Goal: Information Seeking & Learning: Learn about a topic

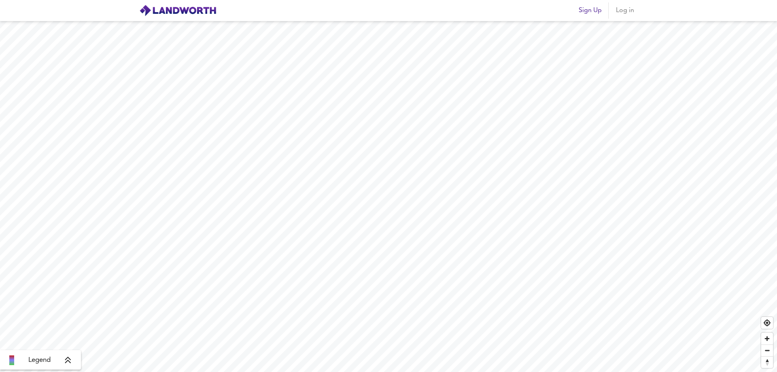
click at [623, 10] on span "Log in" at bounding box center [624, 10] width 19 height 11
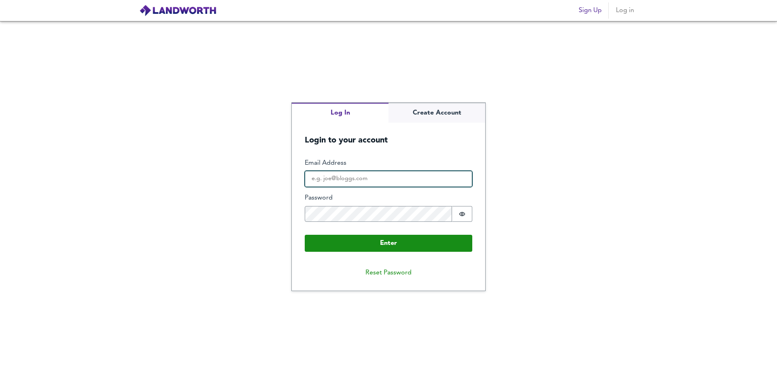
click at [354, 183] on input "Email Address" at bounding box center [389, 179] width 168 height 16
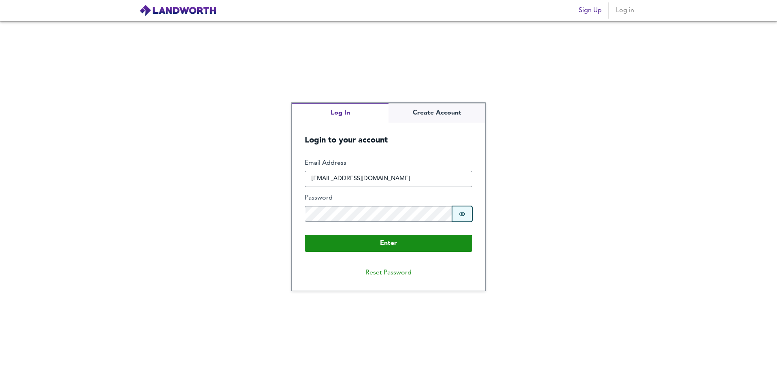
click at [461, 214] on icon "Show password" at bounding box center [462, 214] width 6 height 6
click at [222, 201] on div "Log In Create Account Login to your account Enter Email Address [EMAIL_ADDRESS]…" at bounding box center [388, 196] width 777 height 351
click at [462, 213] on icon "Show password" at bounding box center [462, 214] width 6 height 6
click at [463, 213] on icon "Show password" at bounding box center [462, 214] width 6 height 4
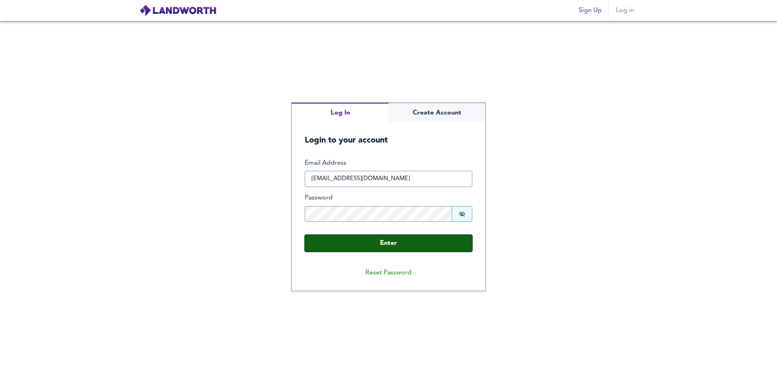
click at [408, 242] on button "Enter" at bounding box center [389, 243] width 168 height 17
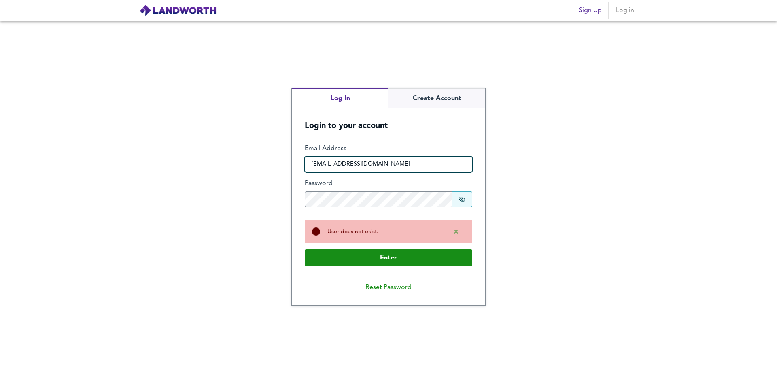
drag, startPoint x: 379, startPoint y: 168, endPoint x: 327, endPoint y: 164, distance: 52.3
click at [327, 164] on input "[EMAIL_ADDRESS][DOMAIN_NAME]" at bounding box center [389, 164] width 168 height 16
type input "[EMAIL_ADDRESS][DOMAIN_NAME]"
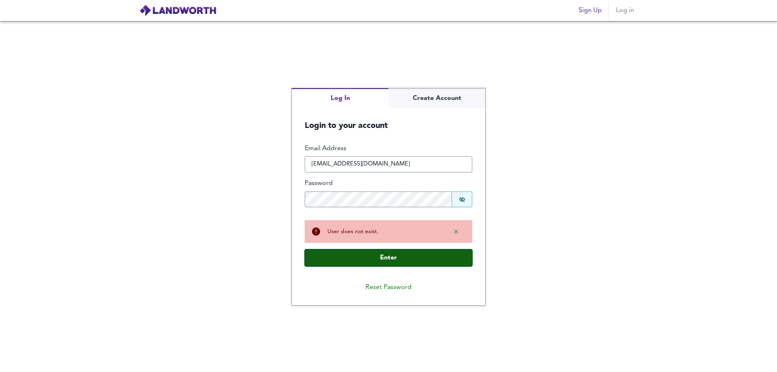
click at [361, 263] on button "Enter" at bounding box center [389, 257] width 168 height 17
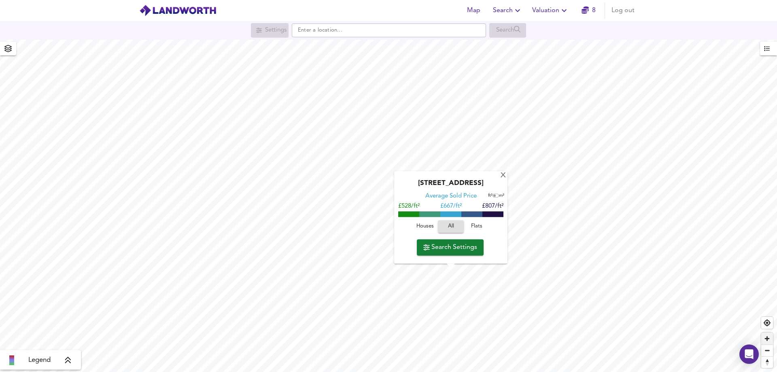
click at [767, 339] on span "Zoom in" at bounding box center [767, 339] width 12 height 12
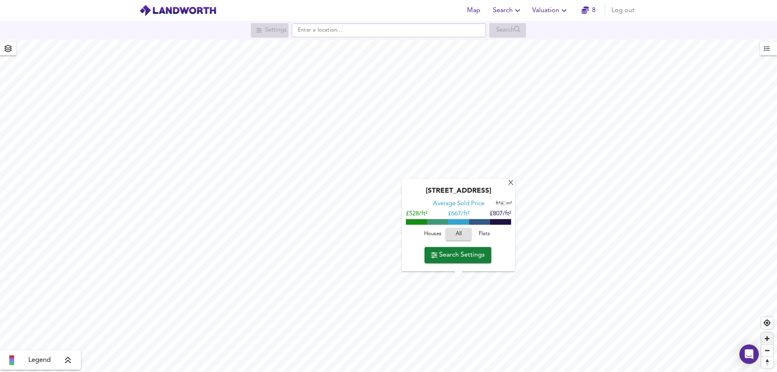
click at [766, 339] on span "Zoom in" at bounding box center [767, 339] width 12 height 12
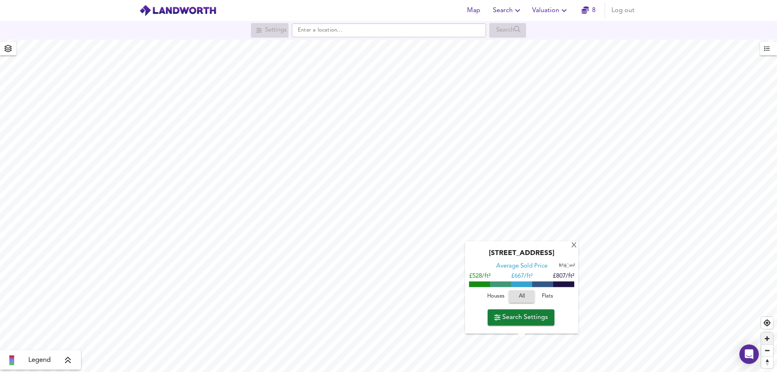
click at [766, 339] on span "Zoom in" at bounding box center [767, 339] width 12 height 12
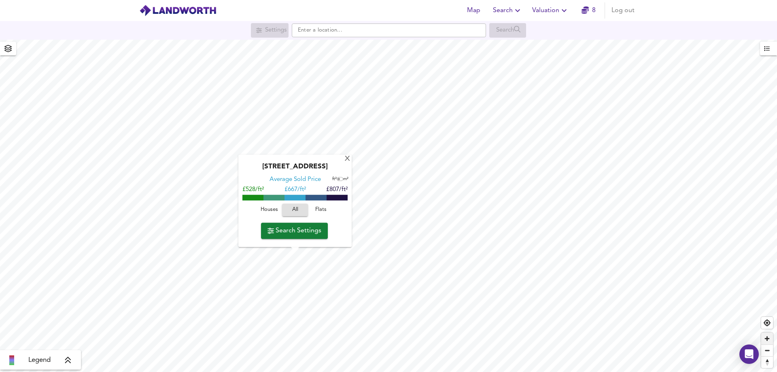
click at [768, 340] on span "Zoom in" at bounding box center [767, 339] width 12 height 12
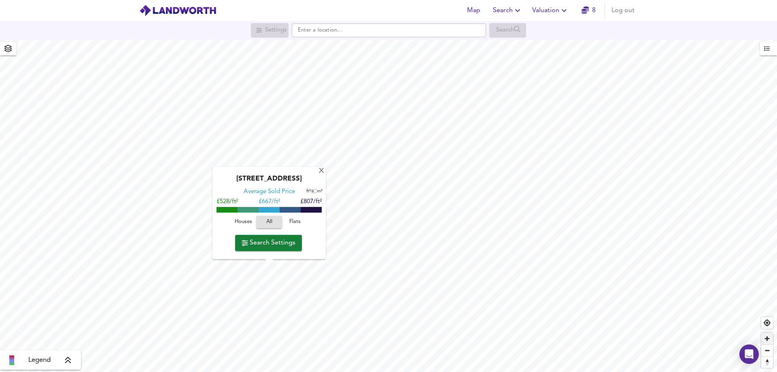
click at [768, 340] on span "Zoom in" at bounding box center [767, 339] width 12 height 12
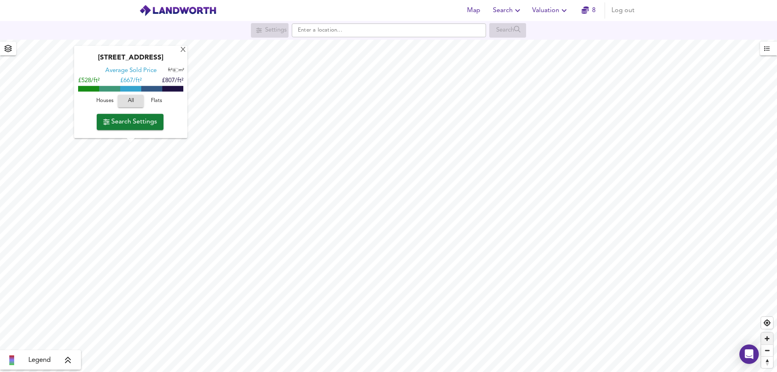
click at [764, 340] on span "Zoom in" at bounding box center [767, 339] width 12 height 12
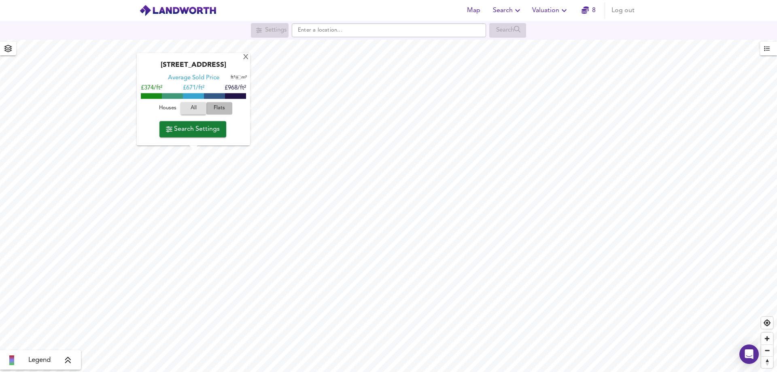
click at [219, 106] on span "Flats" at bounding box center [219, 108] width 22 height 9
click at [183, 125] on span "Search Settings" at bounding box center [193, 128] width 54 height 11
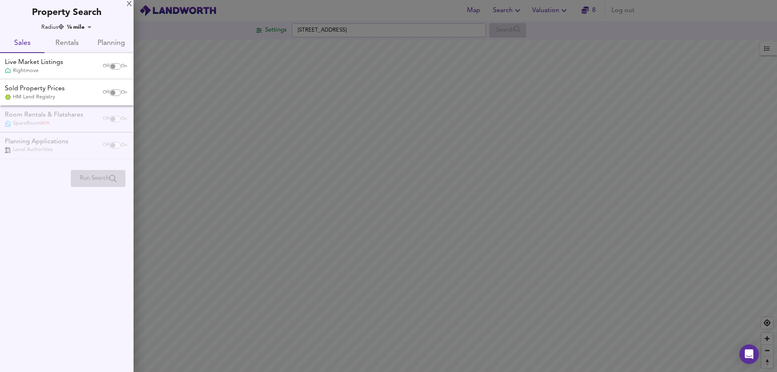
checkbox input "false"
checkbox input "true"
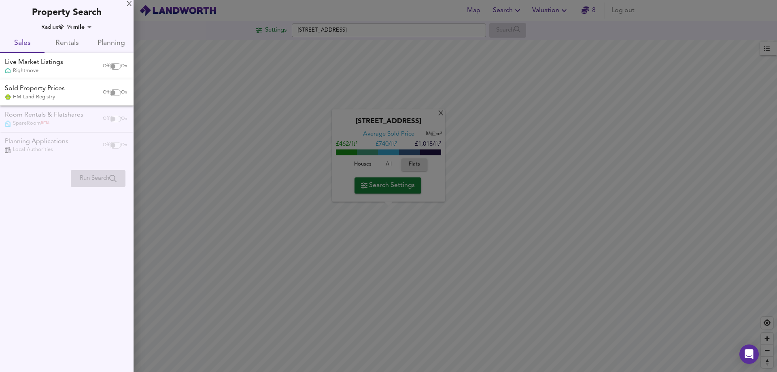
click at [441, 110] on div at bounding box center [388, 186] width 777 height 372
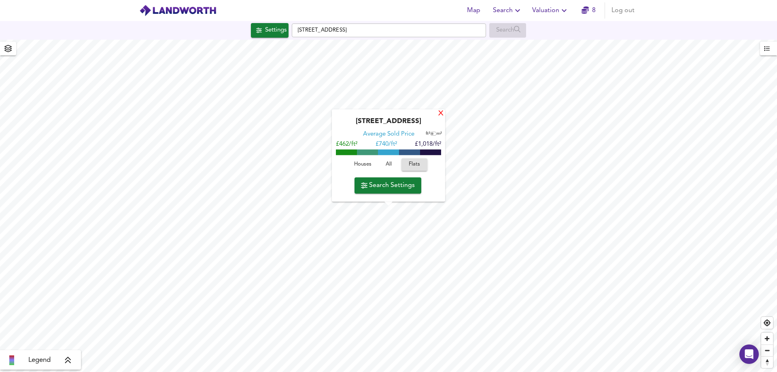
click at [441, 112] on div "X" at bounding box center [440, 114] width 7 height 8
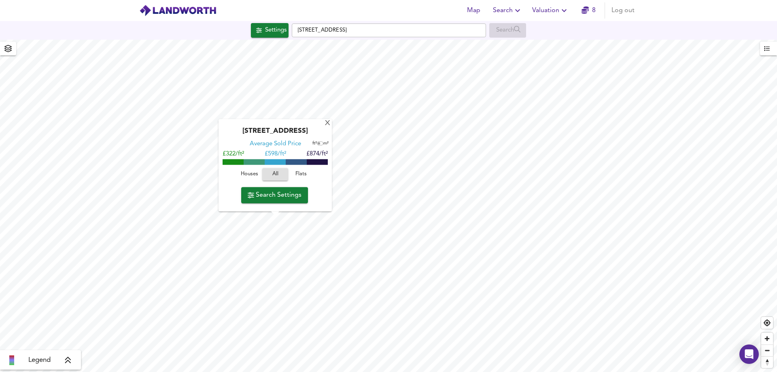
click at [241, 223] on div "[GEOGRAPHIC_DATA] Average Sold Price ft² m² £322/ft² £ 598/ft² £874/ft² Houses …" at bounding box center [388, 206] width 777 height 332
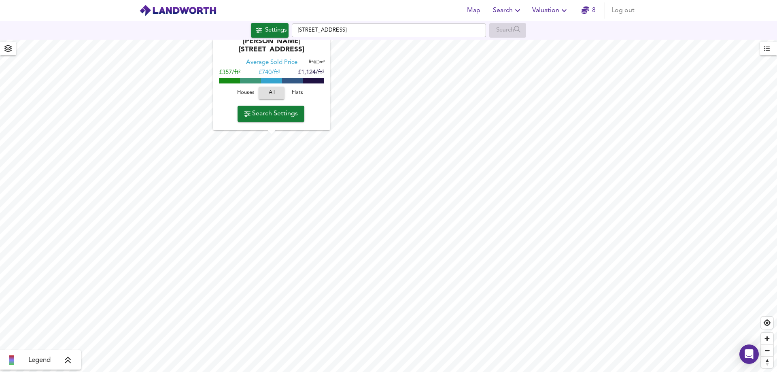
click at [272, 113] on span "Search Settings" at bounding box center [271, 113] width 54 height 11
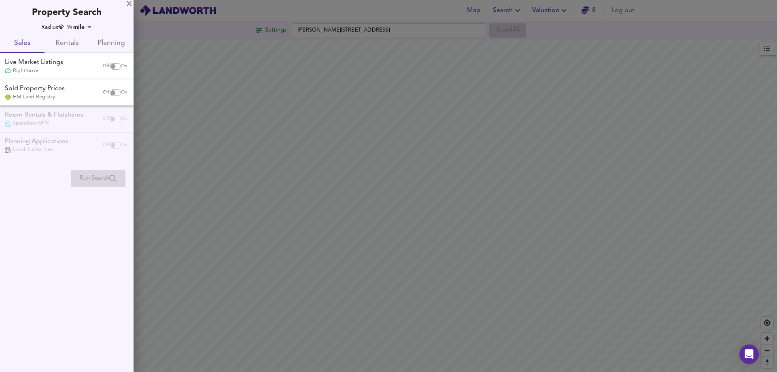
click at [421, 235] on div at bounding box center [388, 186] width 777 height 372
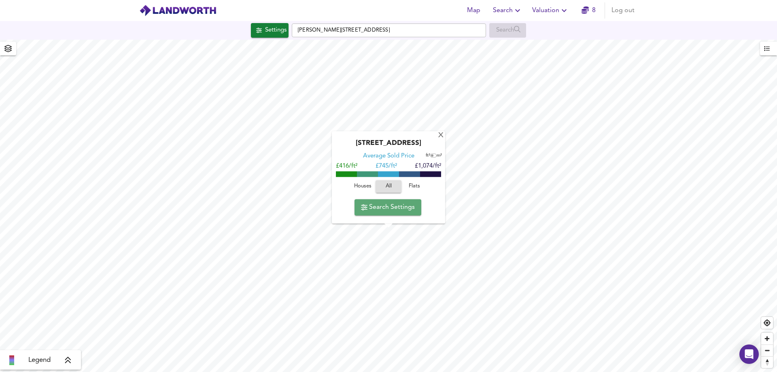
click at [398, 205] on span "Search Settings" at bounding box center [388, 206] width 54 height 11
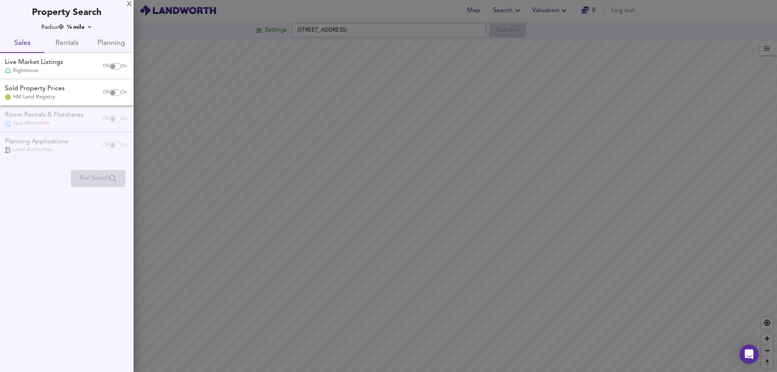
click at [114, 66] on input "checkbox" at bounding box center [112, 66] width 19 height 6
checkbox input "true"
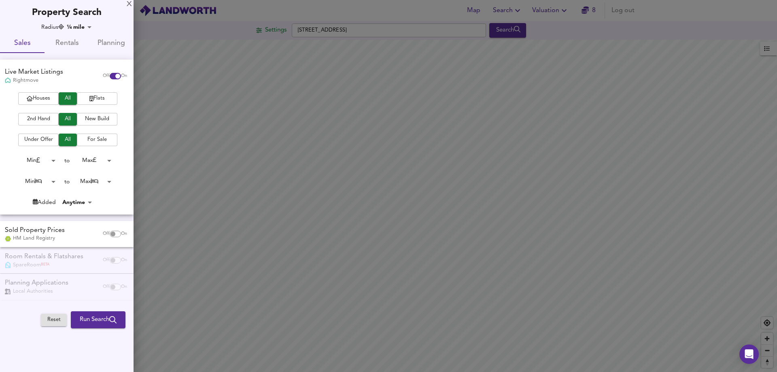
click at [105, 99] on span "Flats" at bounding box center [97, 98] width 32 height 9
click at [55, 178] on body "Map Search Valuation 8 Log out Settings [GEOGRAPHIC_DATA] Search Legend UK Aver…" at bounding box center [388, 186] width 777 height 372
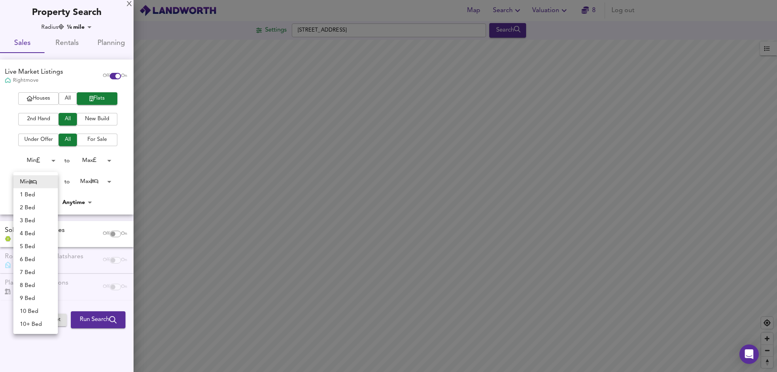
click at [32, 216] on li "3 Bed" at bounding box center [35, 220] width 45 height 13
type input "3"
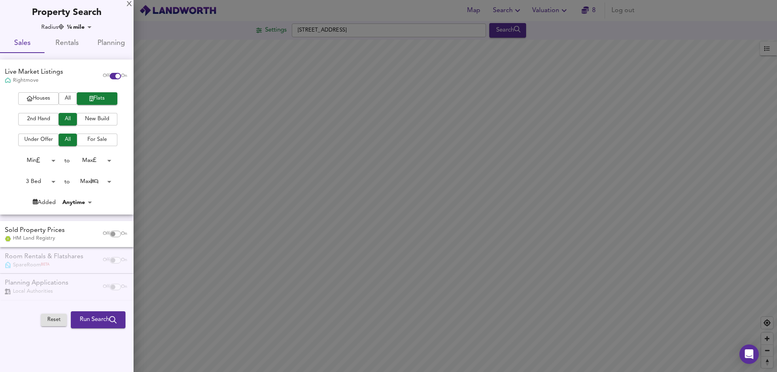
click at [108, 181] on body "Map Search Valuation 8 Log out Settings [GEOGRAPHIC_DATA] Search Legend UK Aver…" at bounding box center [388, 186] width 777 height 372
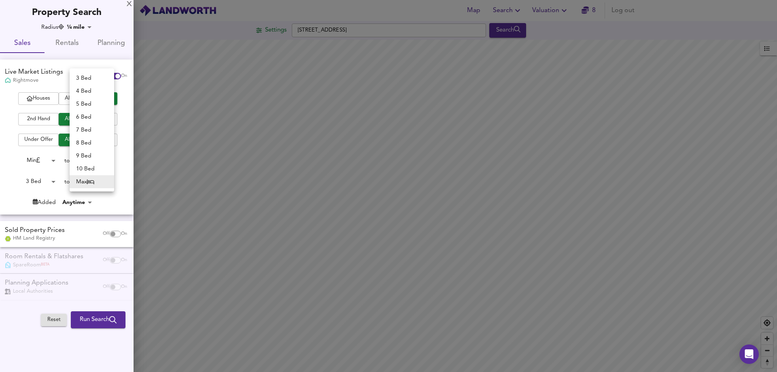
click at [88, 89] on li "4 Bed" at bounding box center [92, 91] width 45 height 13
type input "4"
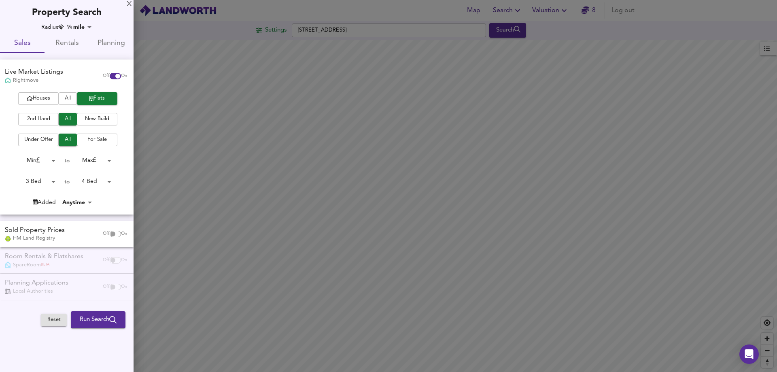
click at [117, 234] on input "checkbox" at bounding box center [112, 234] width 19 height 6
checkbox input "true"
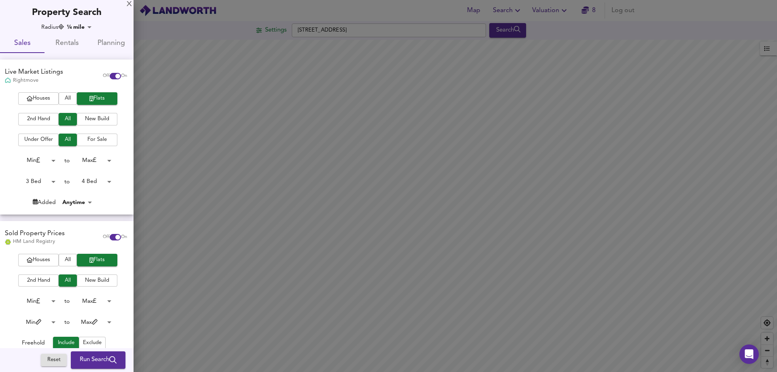
click at [92, 356] on span "Run Search" at bounding box center [98, 360] width 37 height 11
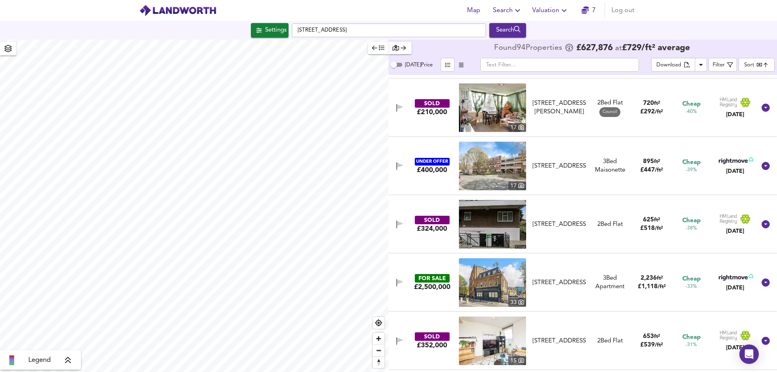
scroll to position [405, 0]
click at [723, 170] on div "[DATE]" at bounding box center [735, 171] width 36 height 8
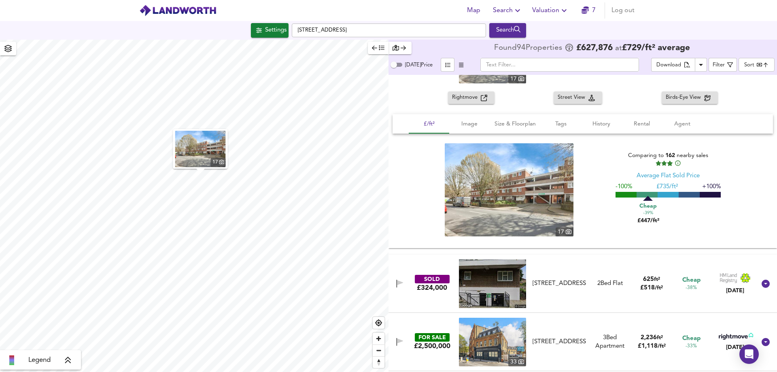
scroll to position [526, 0]
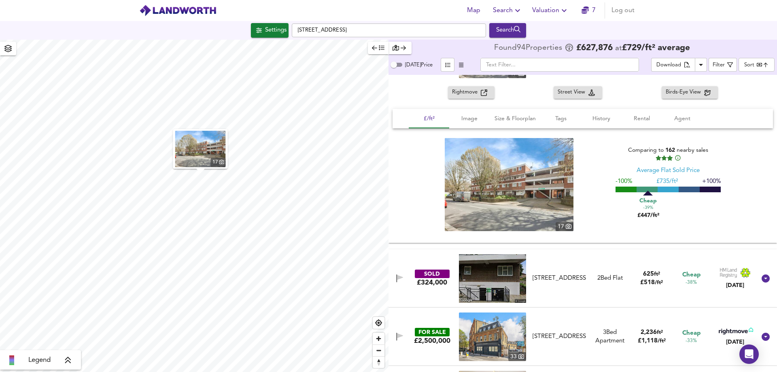
click at [544, 220] on img at bounding box center [509, 184] width 129 height 93
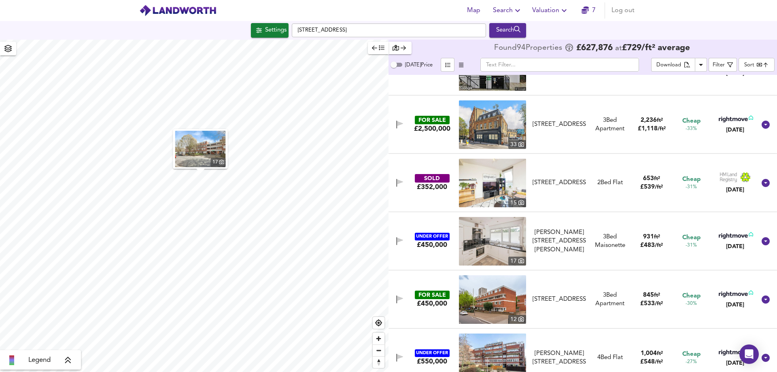
scroll to position [769, 0]
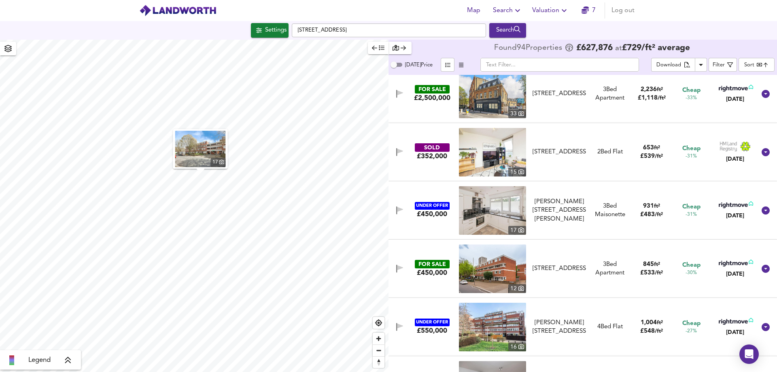
click at [496, 264] on img at bounding box center [492, 268] width 67 height 49
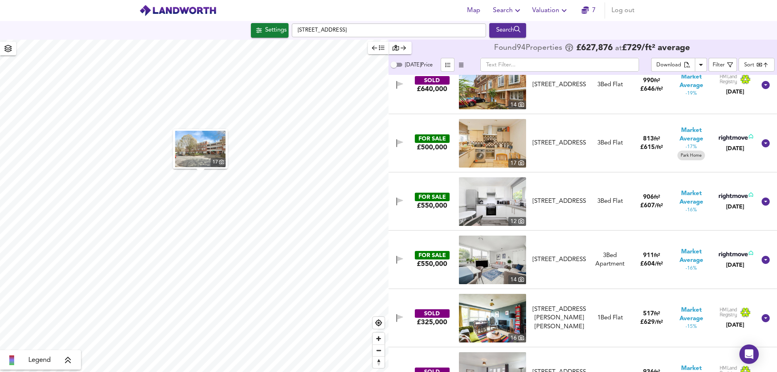
scroll to position [1537, 0]
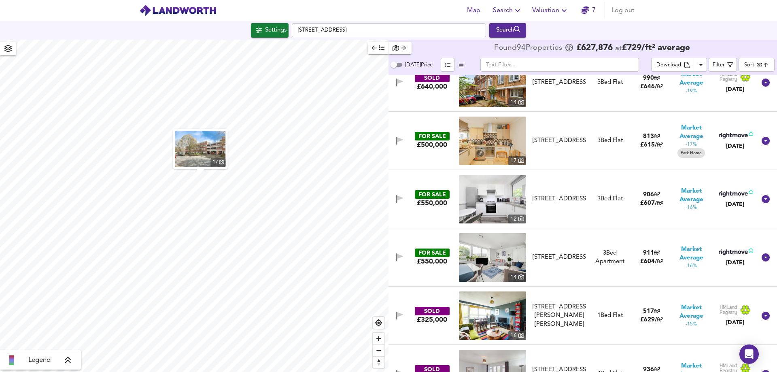
click at [498, 266] on img at bounding box center [492, 257] width 67 height 49
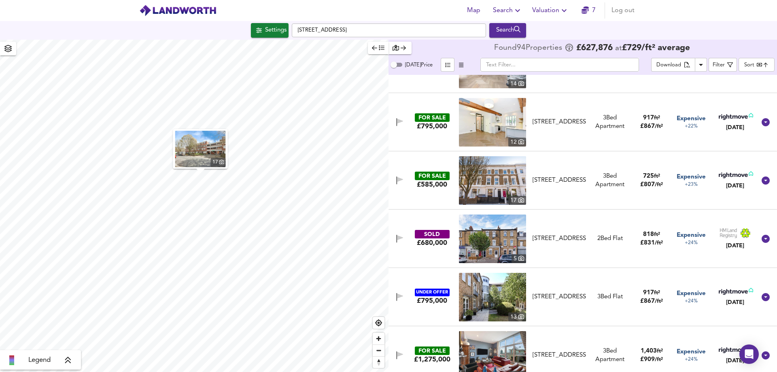
scroll to position [3940, 0]
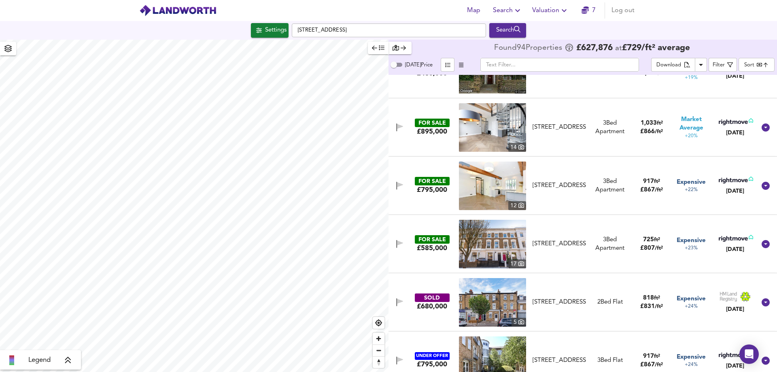
click at [302, 371] on html "Map Search Valuation 7 Log out Settings [GEOGRAPHIC_DATA] Search 17 Legend Foun…" at bounding box center [388, 186] width 777 height 372
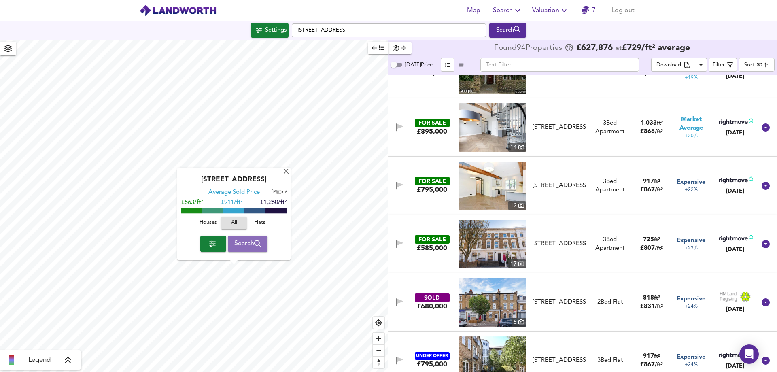
click at [247, 243] on span "Search" at bounding box center [247, 243] width 27 height 11
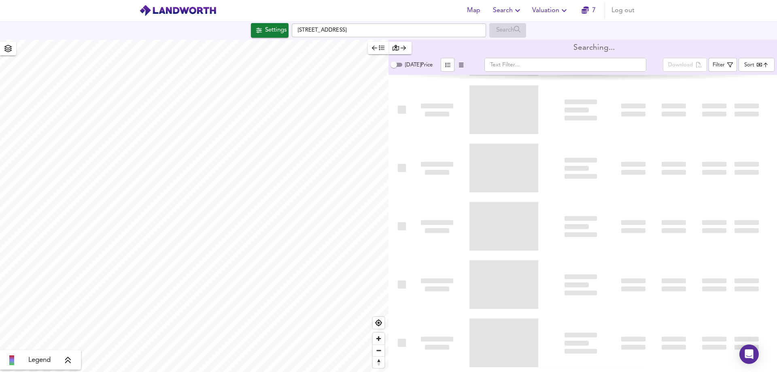
type input "bestdeal"
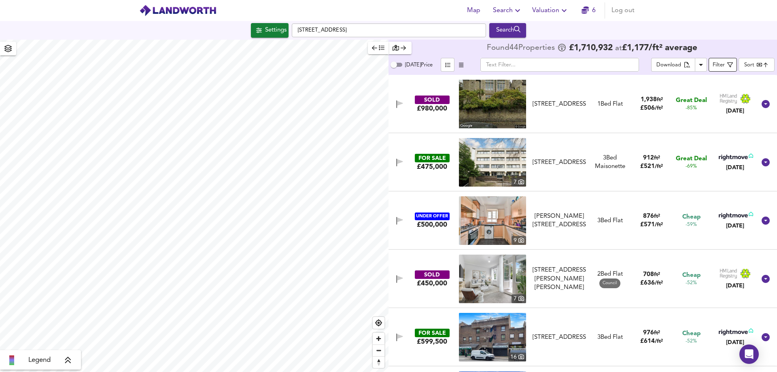
click at [733, 65] on icon "button" at bounding box center [730, 65] width 6 height 6
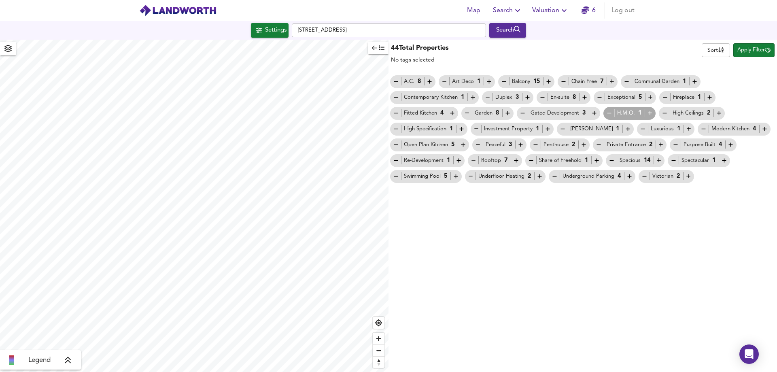
click at [734, 211] on div "44 Total Properties No tags selected Sort name ​ Apply Filter A.C. 8 Art Deco 1…" at bounding box center [582, 206] width 388 height 332
click at [275, 32] on div "Settings" at bounding box center [275, 30] width 21 height 11
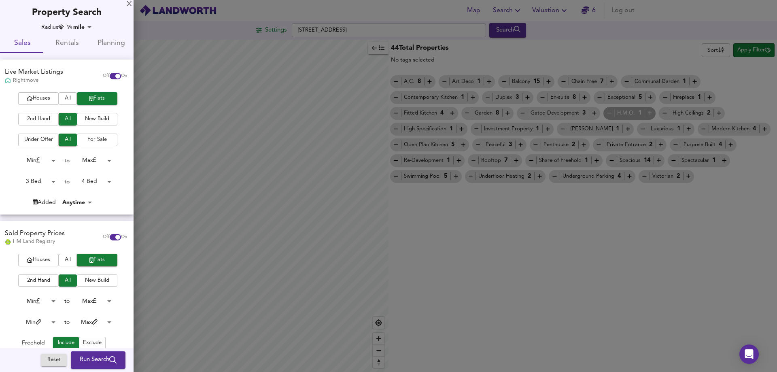
click at [41, 121] on span "2nd Hand" at bounding box center [38, 119] width 32 height 9
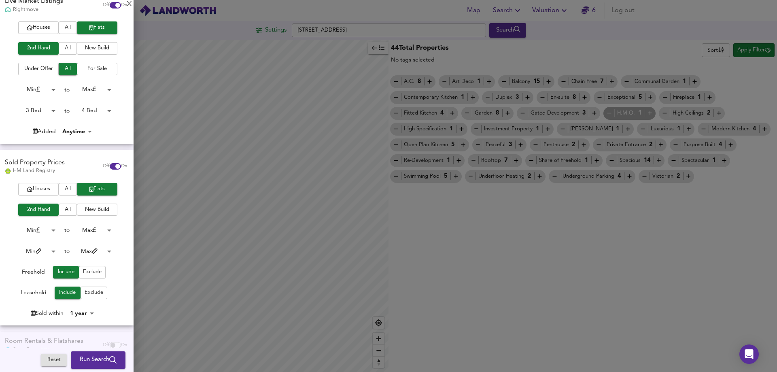
scroll to position [81, 0]
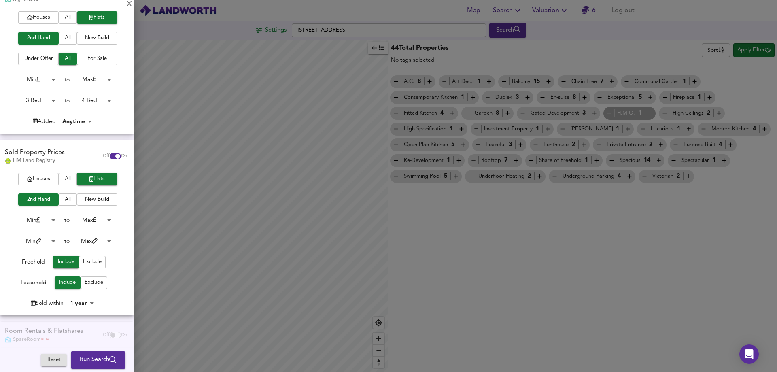
click at [97, 361] on span "Run Search" at bounding box center [98, 360] width 37 height 11
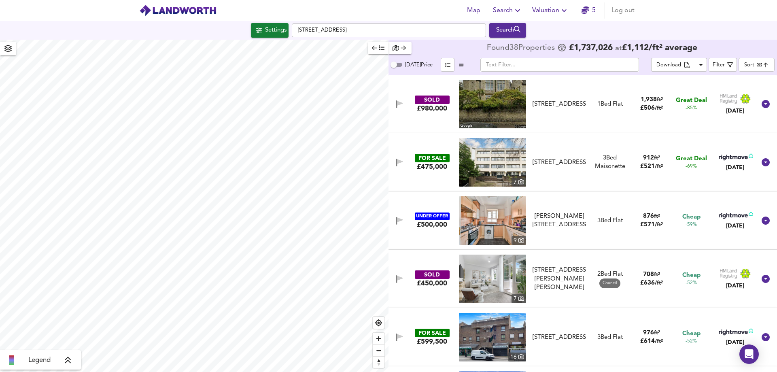
click at [510, 157] on img at bounding box center [492, 162] width 67 height 49
click at [514, 222] on img at bounding box center [492, 220] width 67 height 49
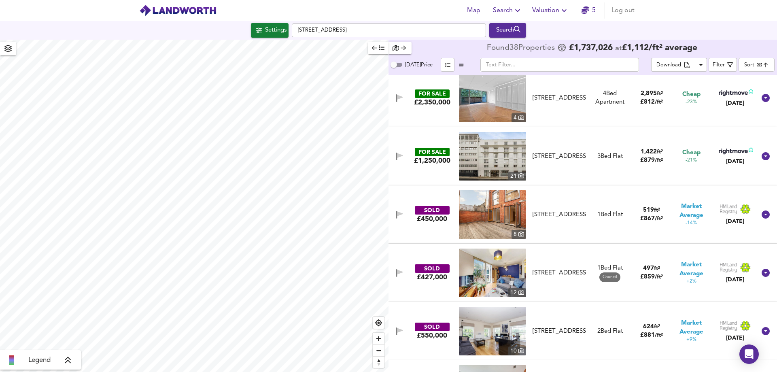
scroll to position [688, 0]
